Goal: Task Accomplishment & Management: Use online tool/utility

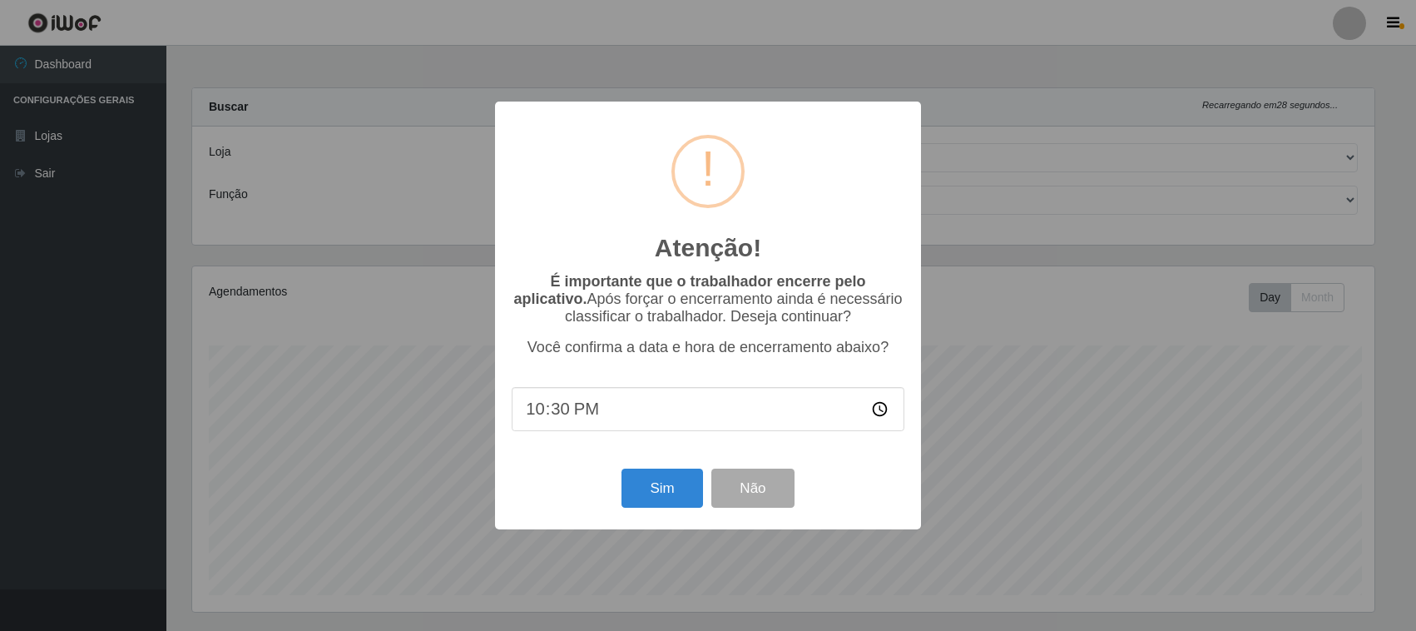
select select "420"
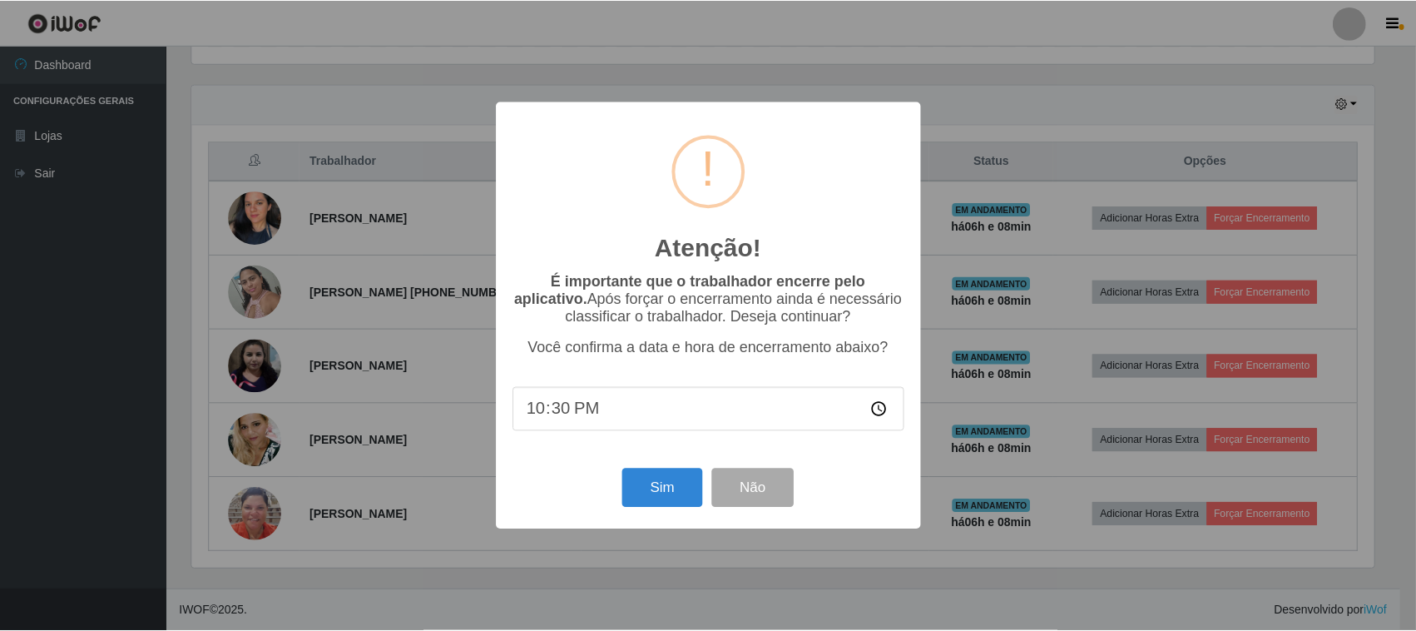
scroll to position [346, 1186]
click at [672, 488] on button "Sim" at bounding box center [664, 487] width 81 height 39
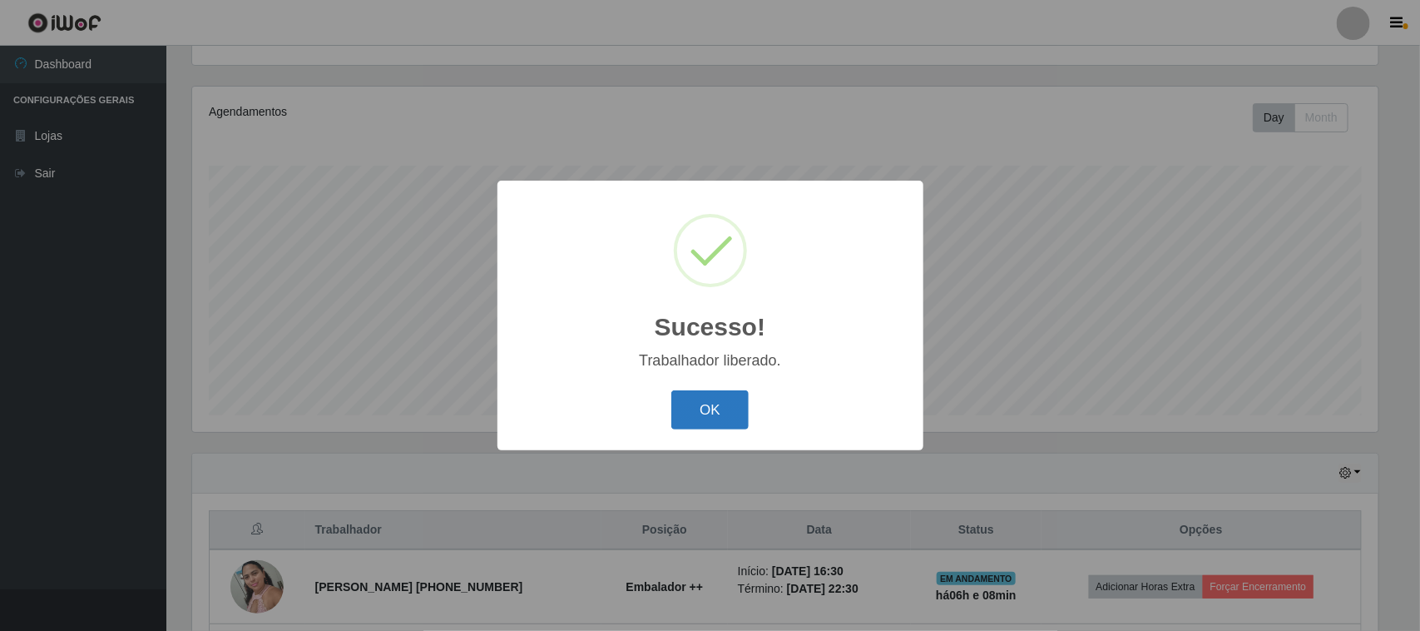
click at [712, 405] on button "OK" at bounding box center [709, 409] width 77 height 39
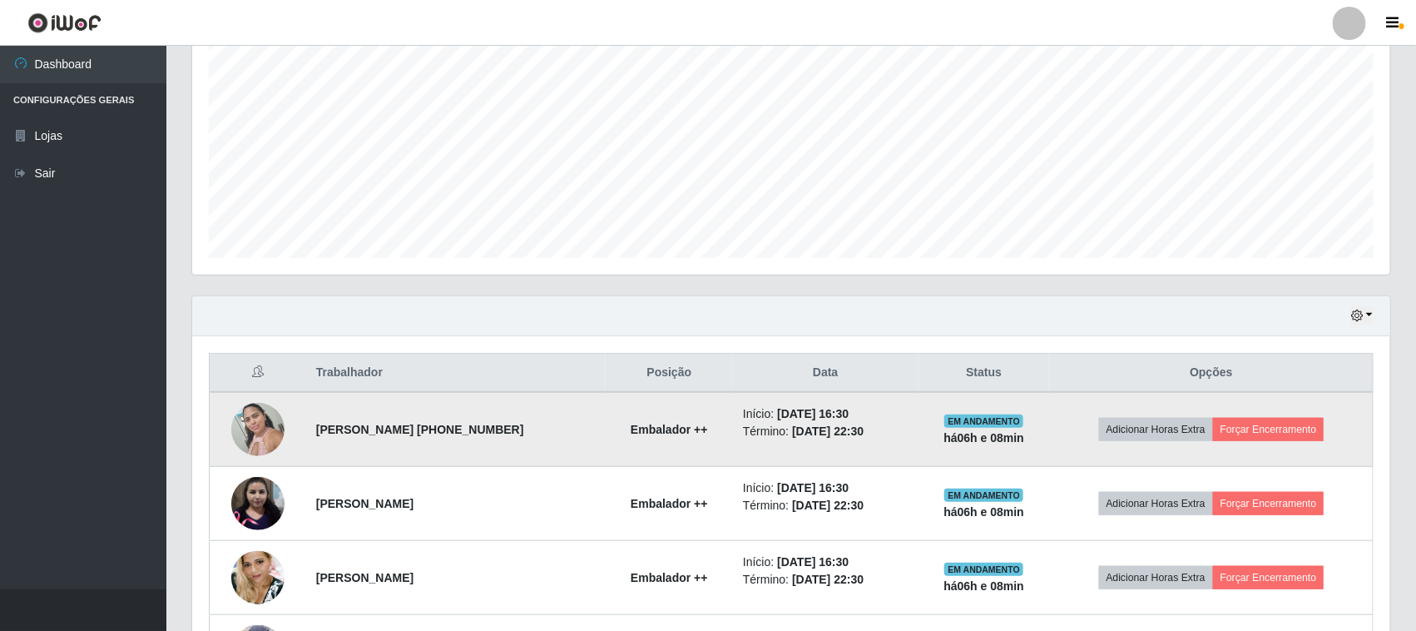
scroll to position [388, 0]
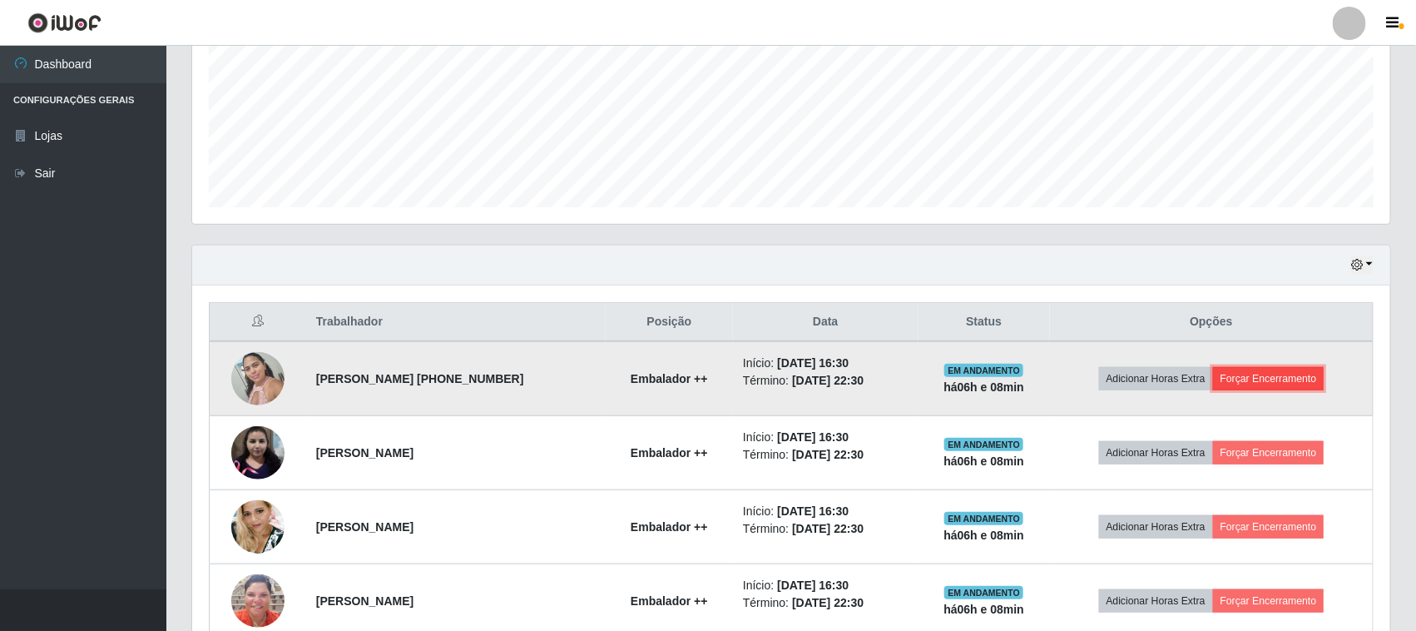
click at [1281, 380] on button "Forçar Encerramento" at bounding box center [1268, 378] width 111 height 23
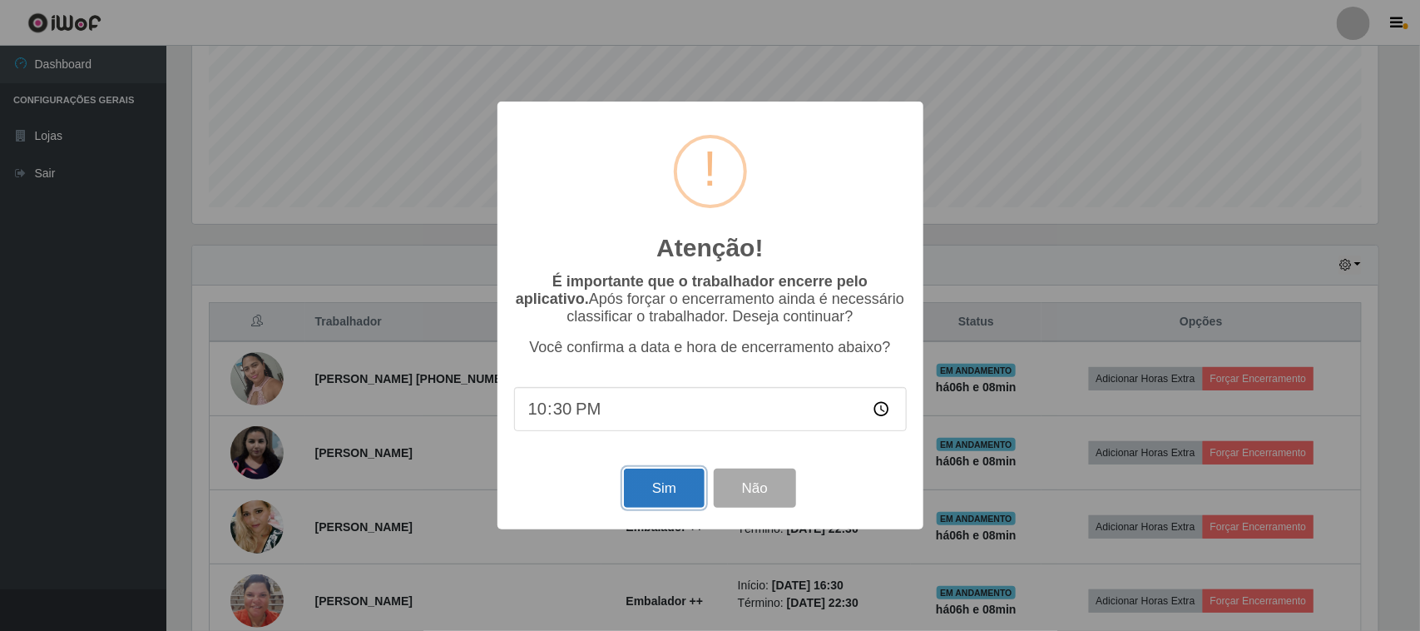
click at [649, 485] on button "Sim" at bounding box center [664, 487] width 81 height 39
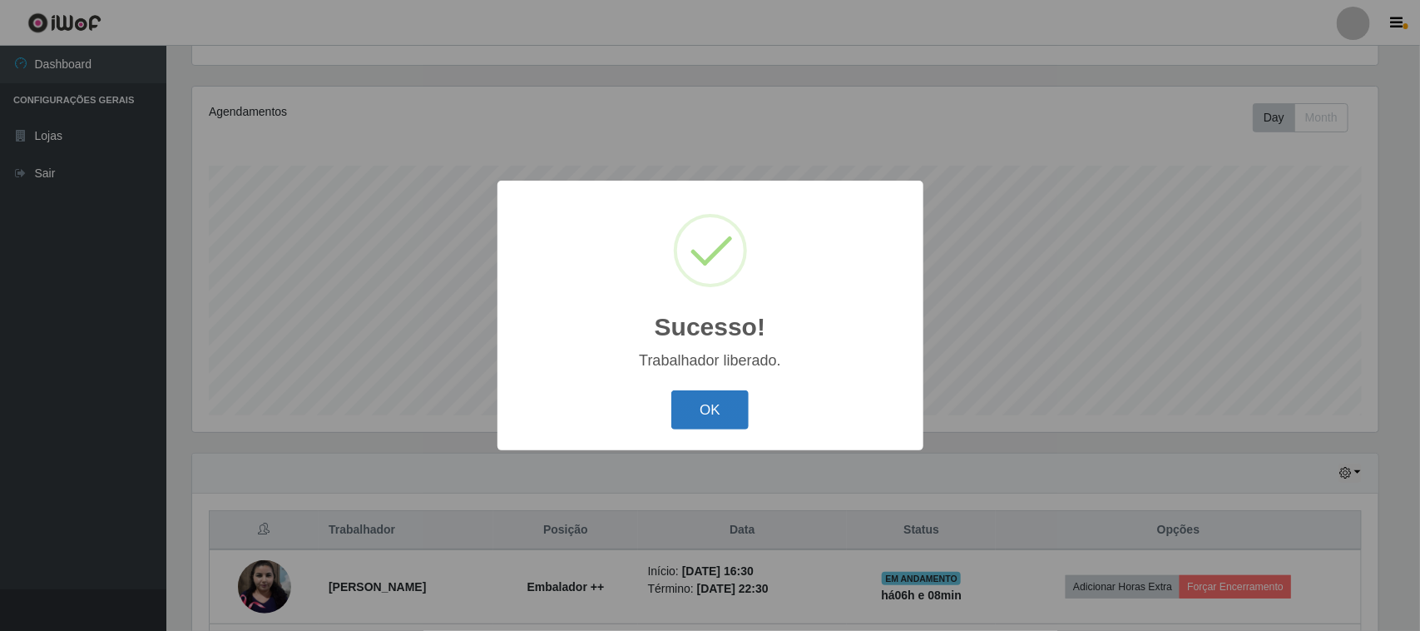
click at [733, 418] on button "OK" at bounding box center [709, 409] width 77 height 39
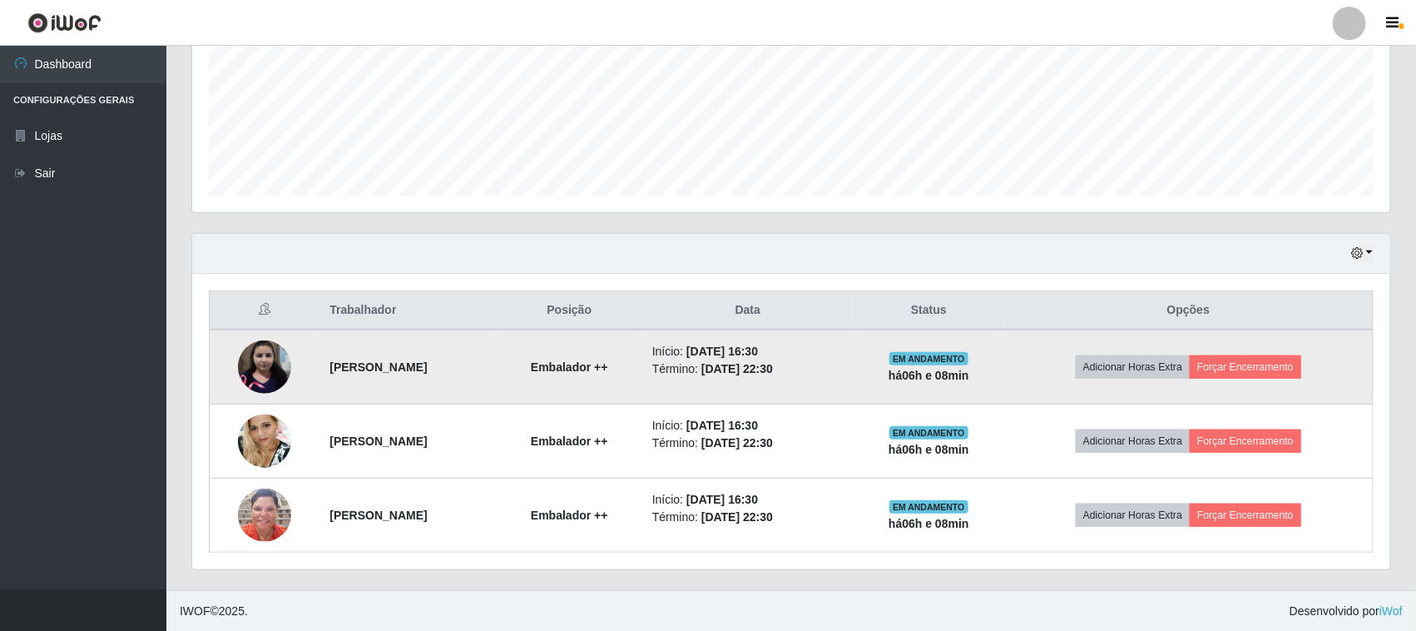
scroll to position [402, 0]
click at [1270, 367] on button "Forçar Encerramento" at bounding box center [1245, 365] width 111 height 23
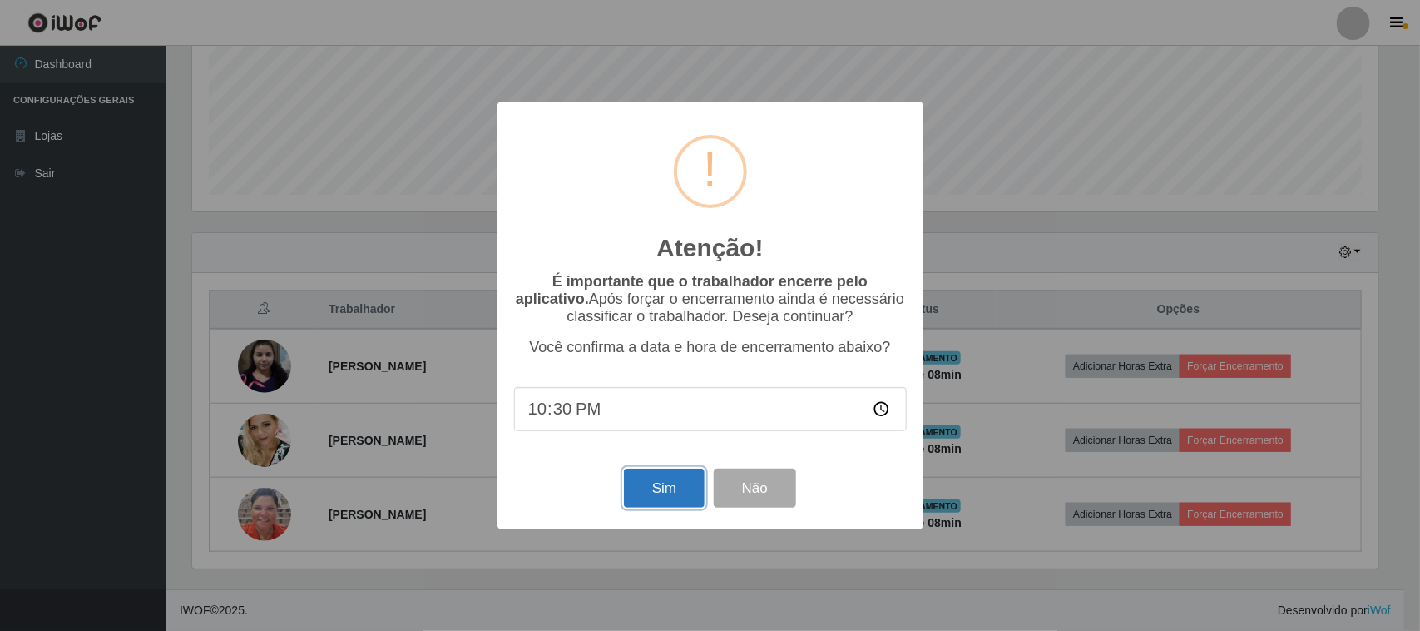
click at [676, 492] on button "Sim" at bounding box center [664, 487] width 81 height 39
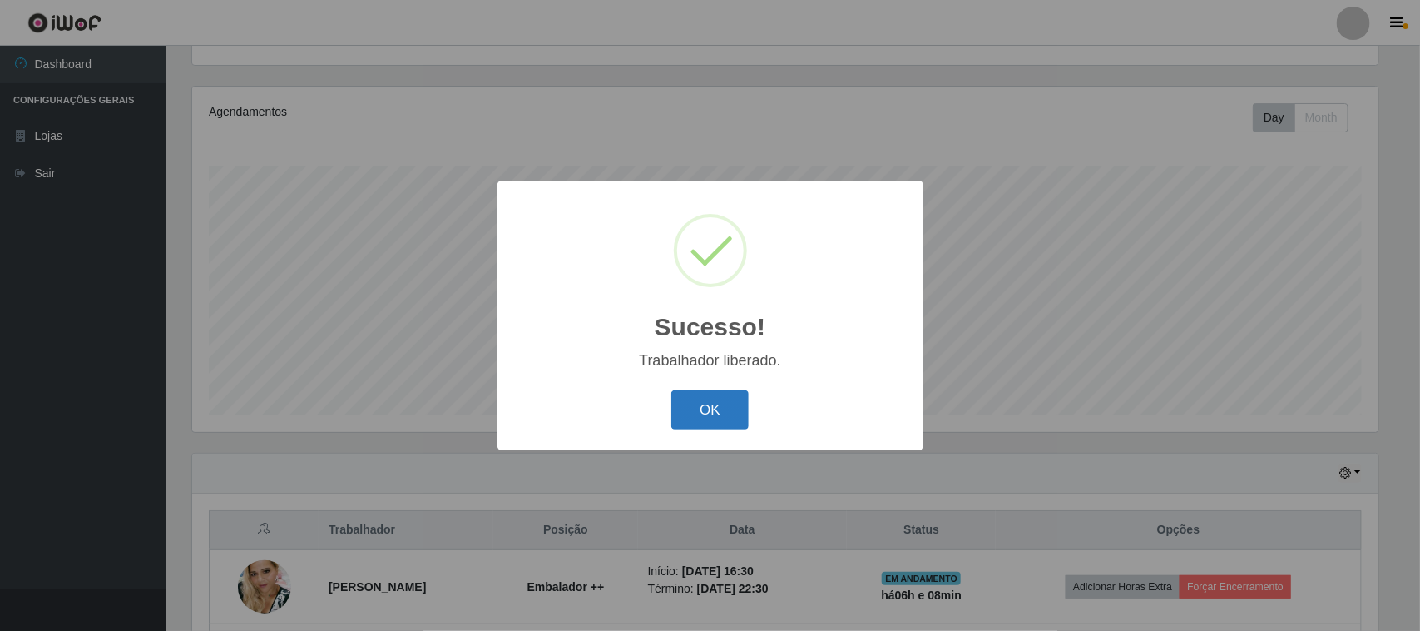
click at [692, 414] on button "OK" at bounding box center [709, 409] width 77 height 39
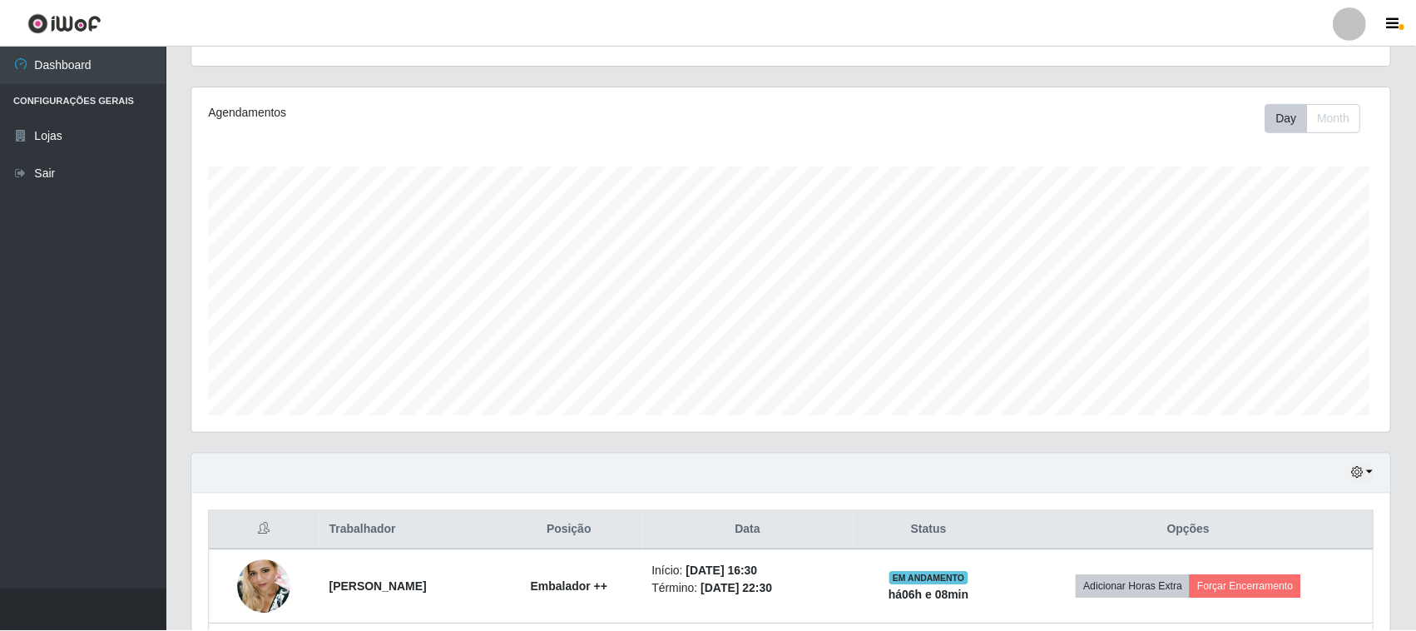
scroll to position [0, 0]
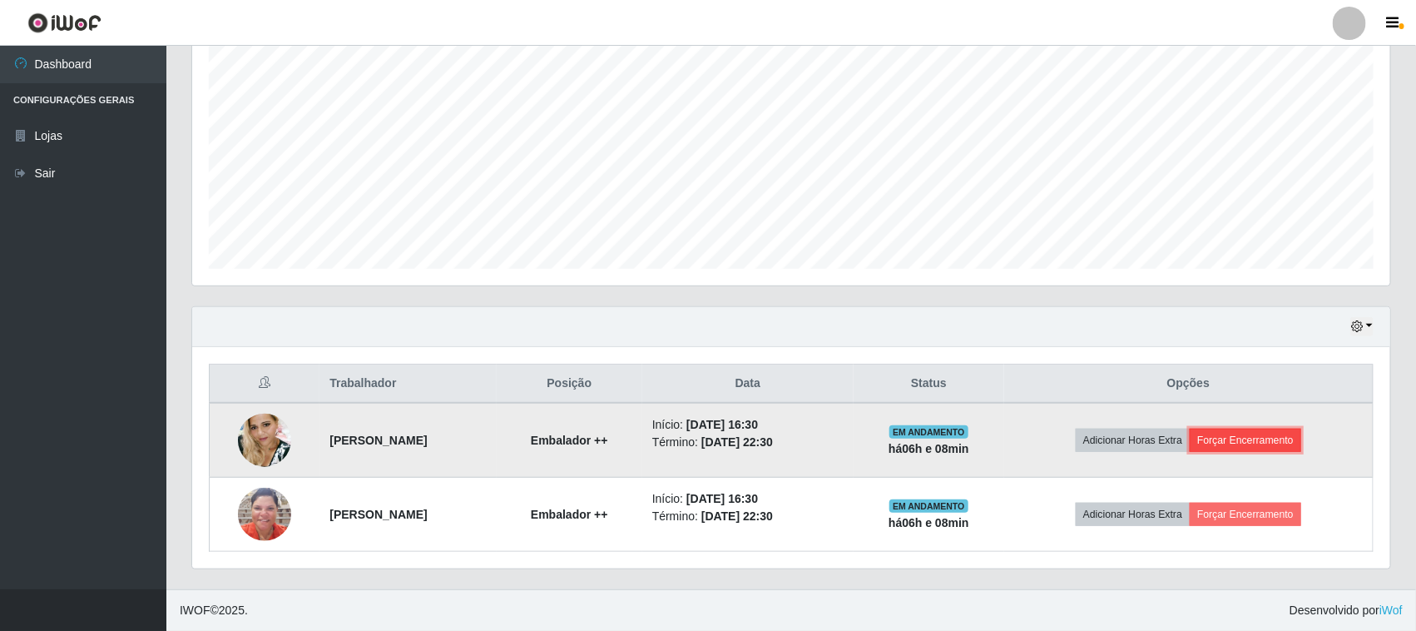
click at [1258, 437] on button "Forçar Encerramento" at bounding box center [1245, 440] width 111 height 23
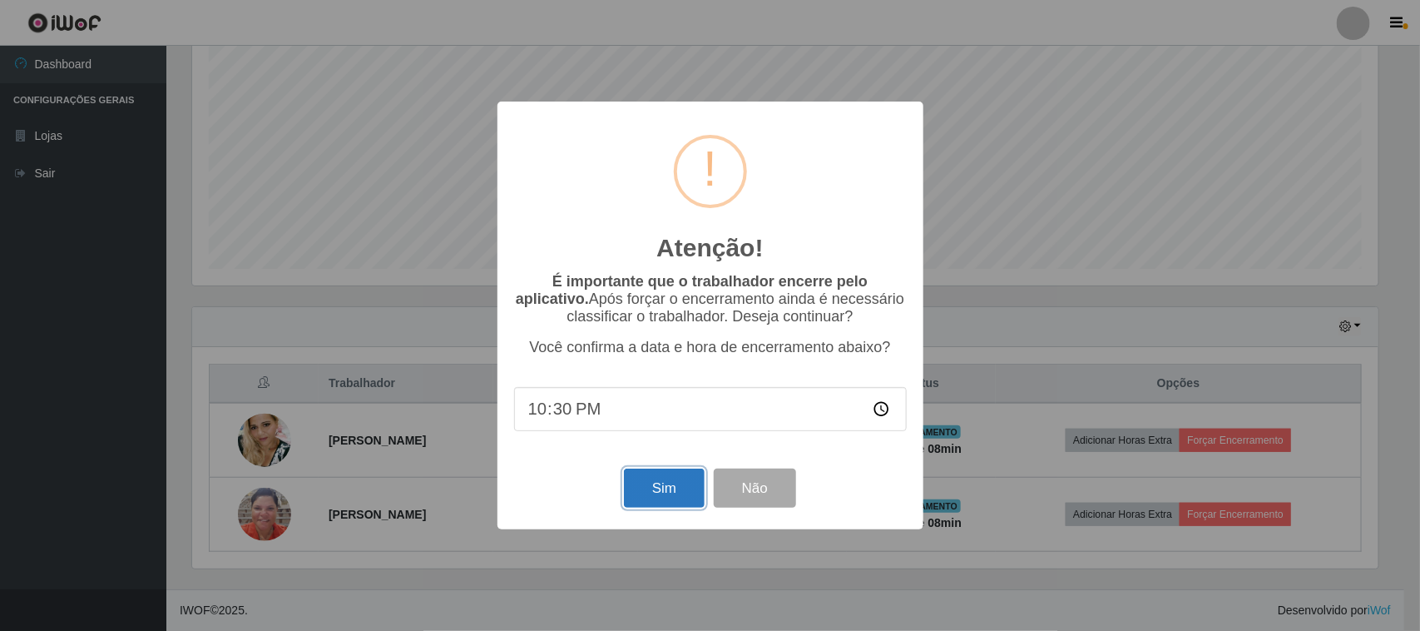
click at [654, 488] on button "Sim" at bounding box center [664, 487] width 81 height 39
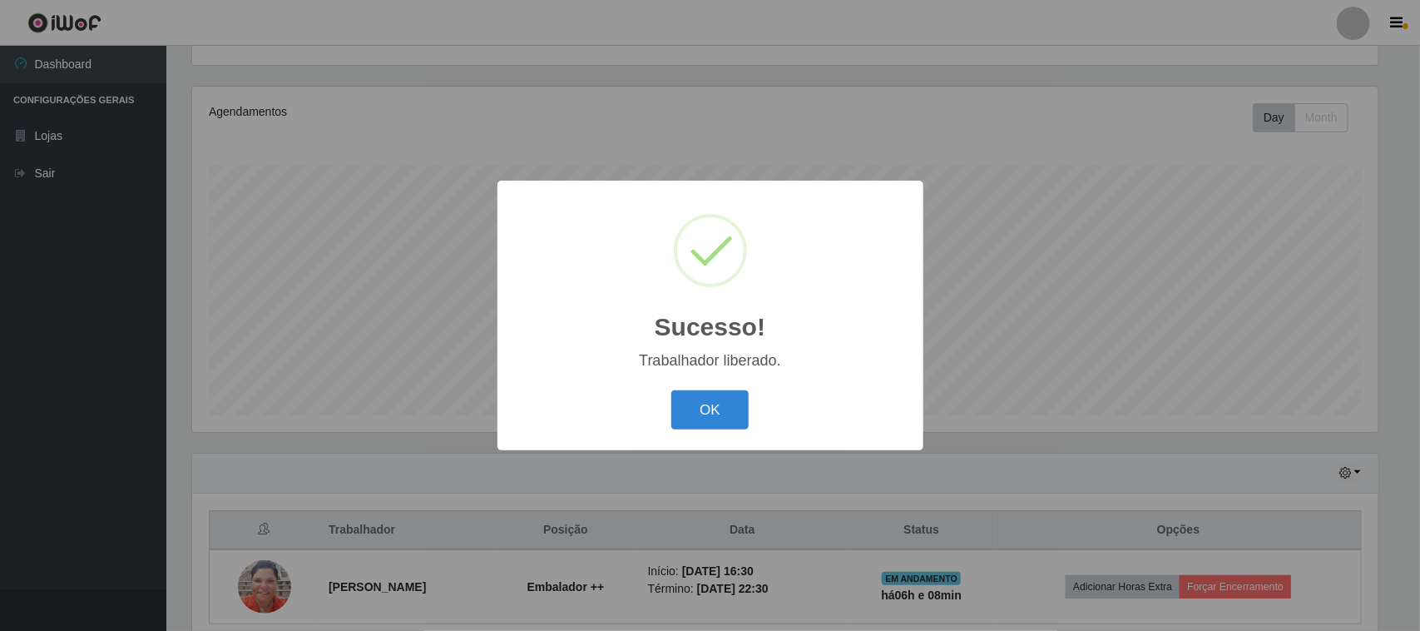
drag, startPoint x: 697, startPoint y: 418, endPoint x: 713, endPoint y: 416, distance: 15.9
click at [699, 418] on button "OK" at bounding box center [709, 409] width 77 height 39
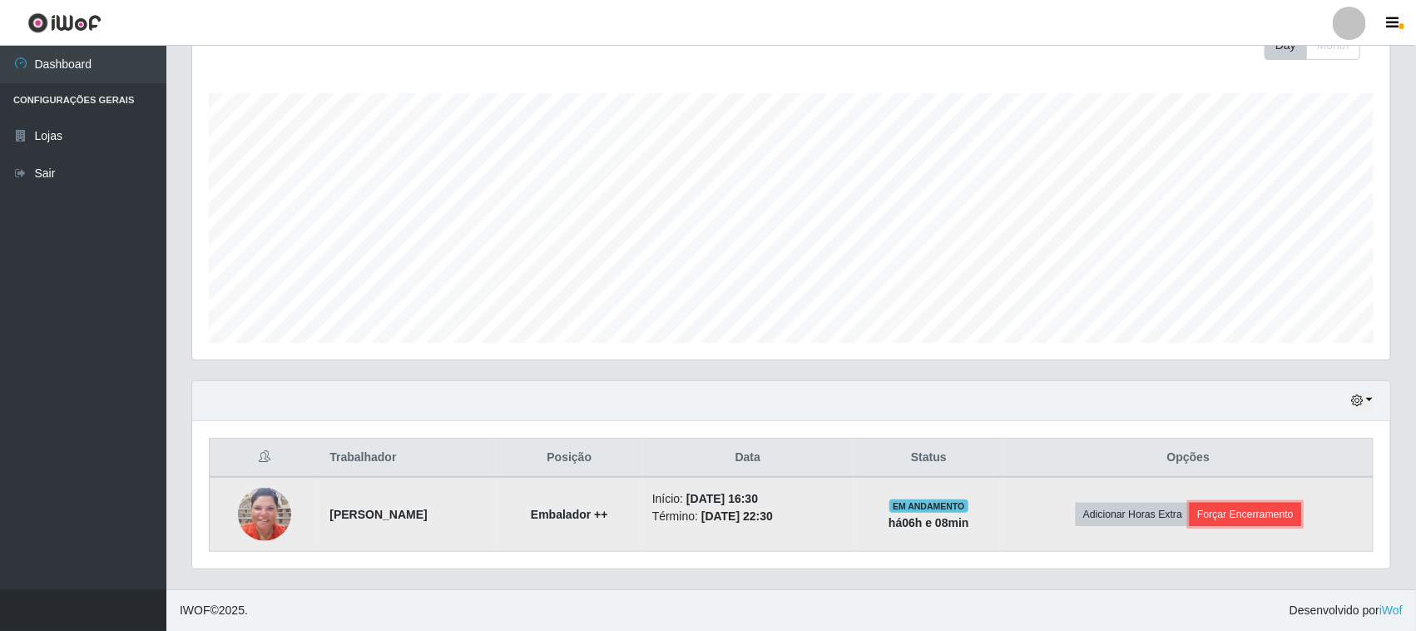
click at [1280, 510] on button "Forçar Encerramento" at bounding box center [1245, 514] width 111 height 23
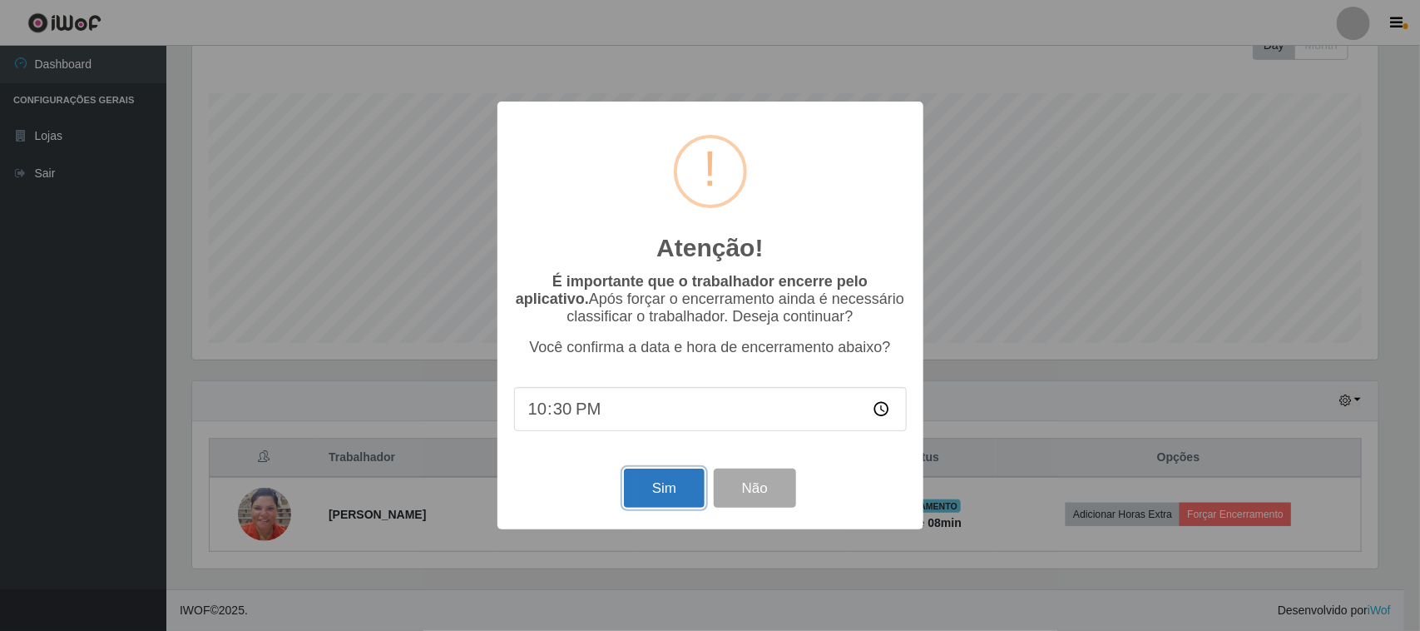
click at [666, 502] on button "Sim" at bounding box center [664, 487] width 81 height 39
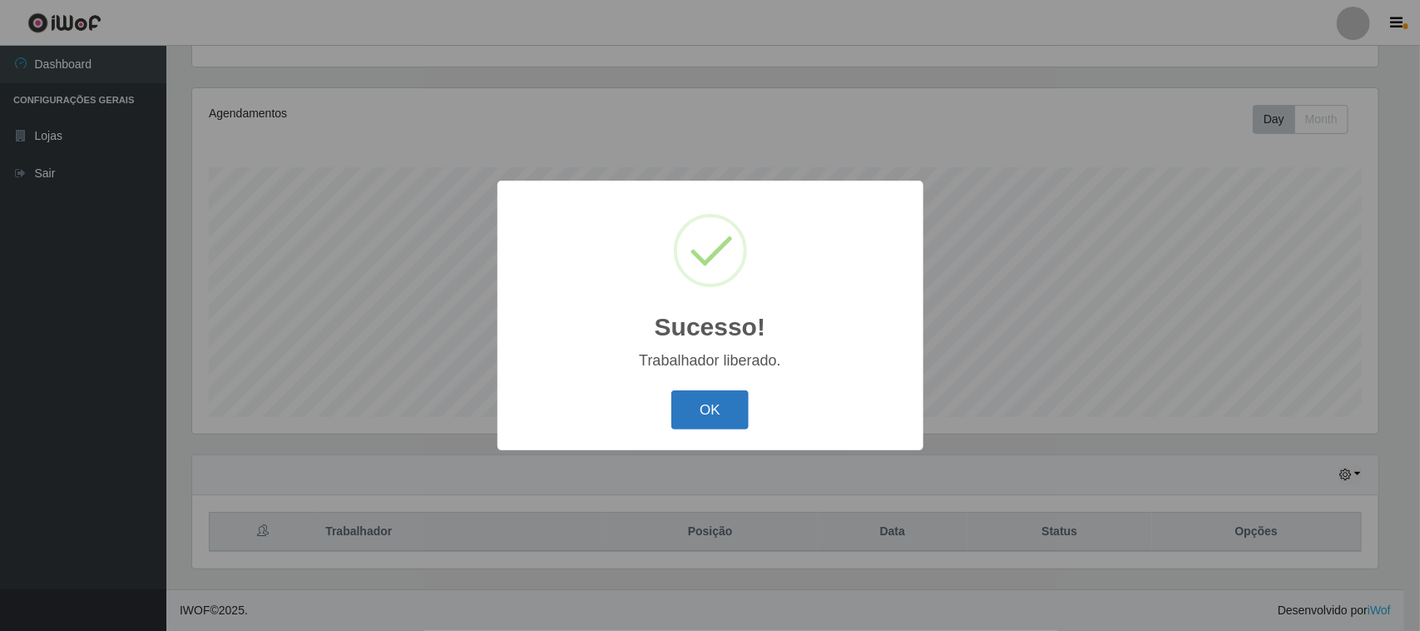
click at [717, 412] on button "OK" at bounding box center [709, 409] width 77 height 39
